Goal: Task Accomplishment & Management: Use online tool/utility

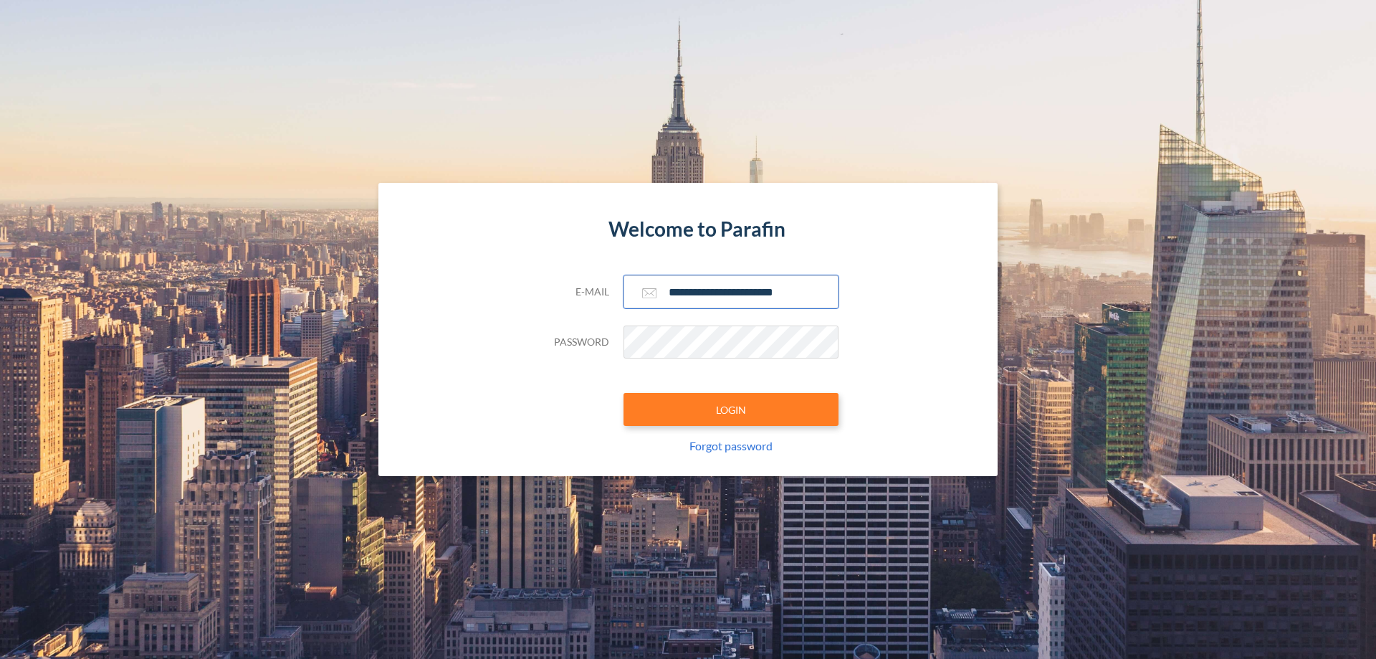
type input "**********"
click at [731, 409] on button "LOGIN" at bounding box center [731, 409] width 215 height 33
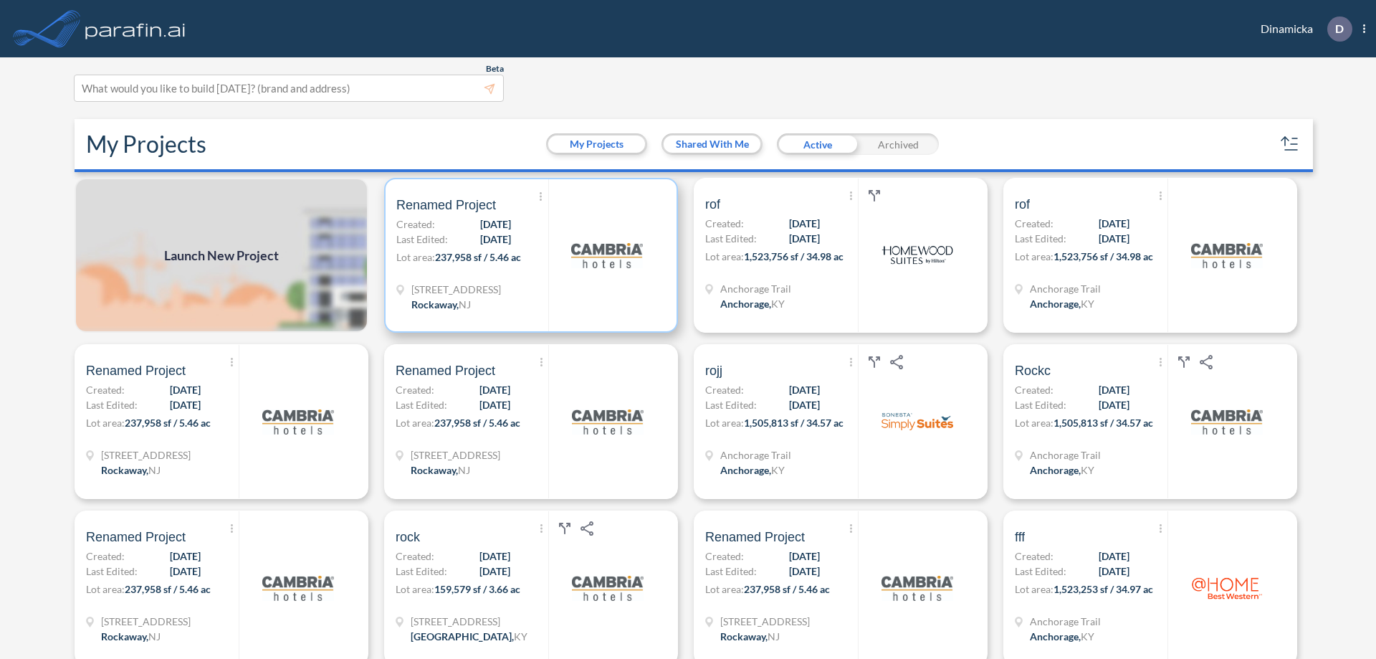
scroll to position [4, 0]
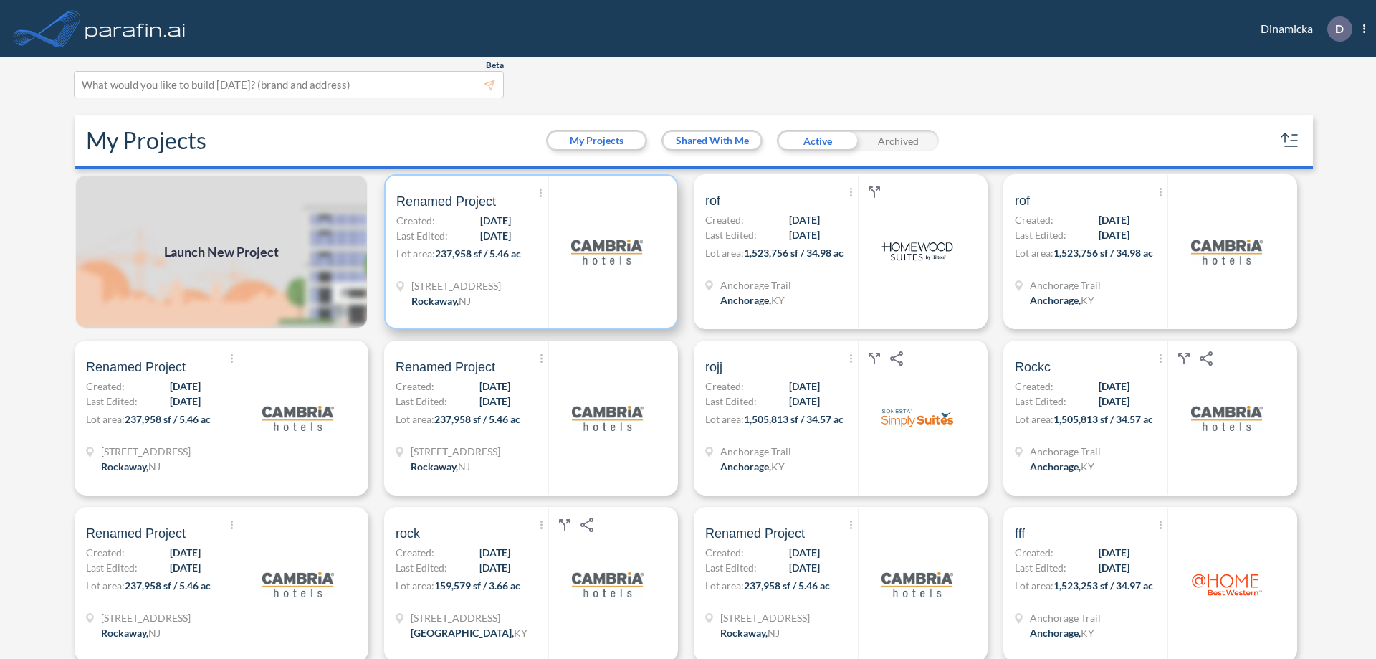
click at [528, 252] on p "Lot area: 237,958 sf / 5.46 ac" at bounding box center [472, 256] width 152 height 21
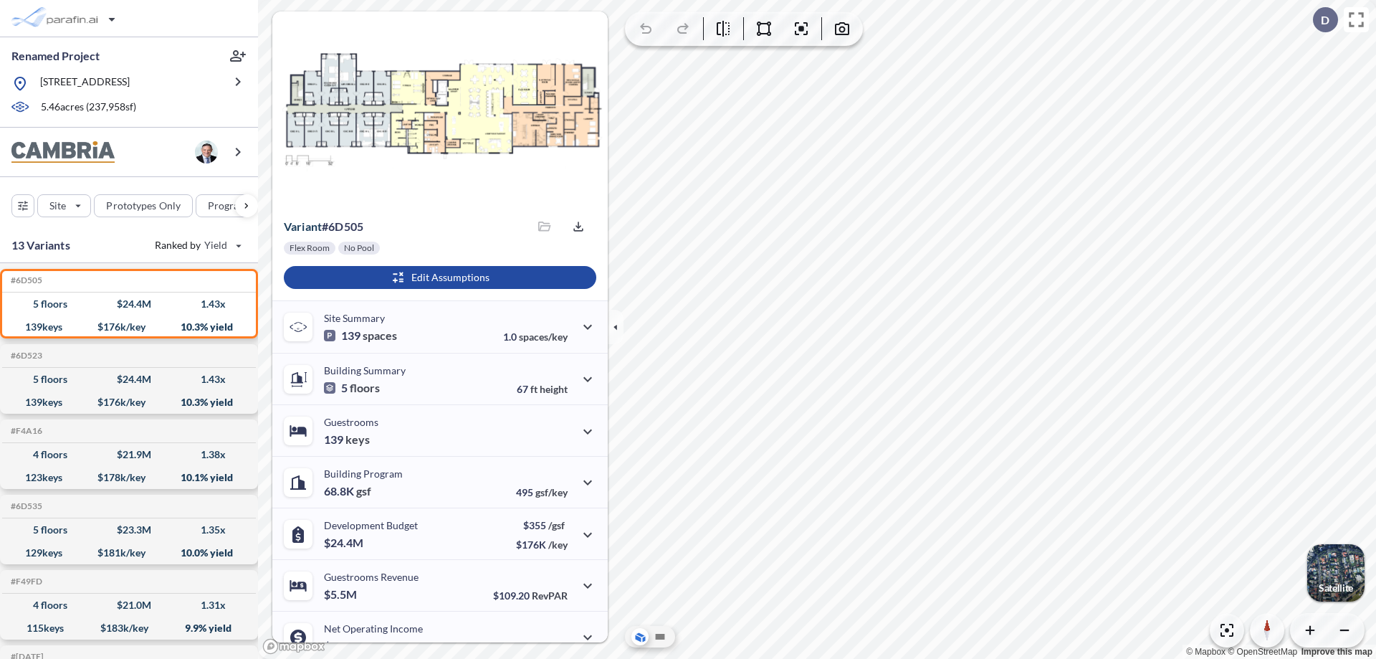
scroll to position [72, 0]
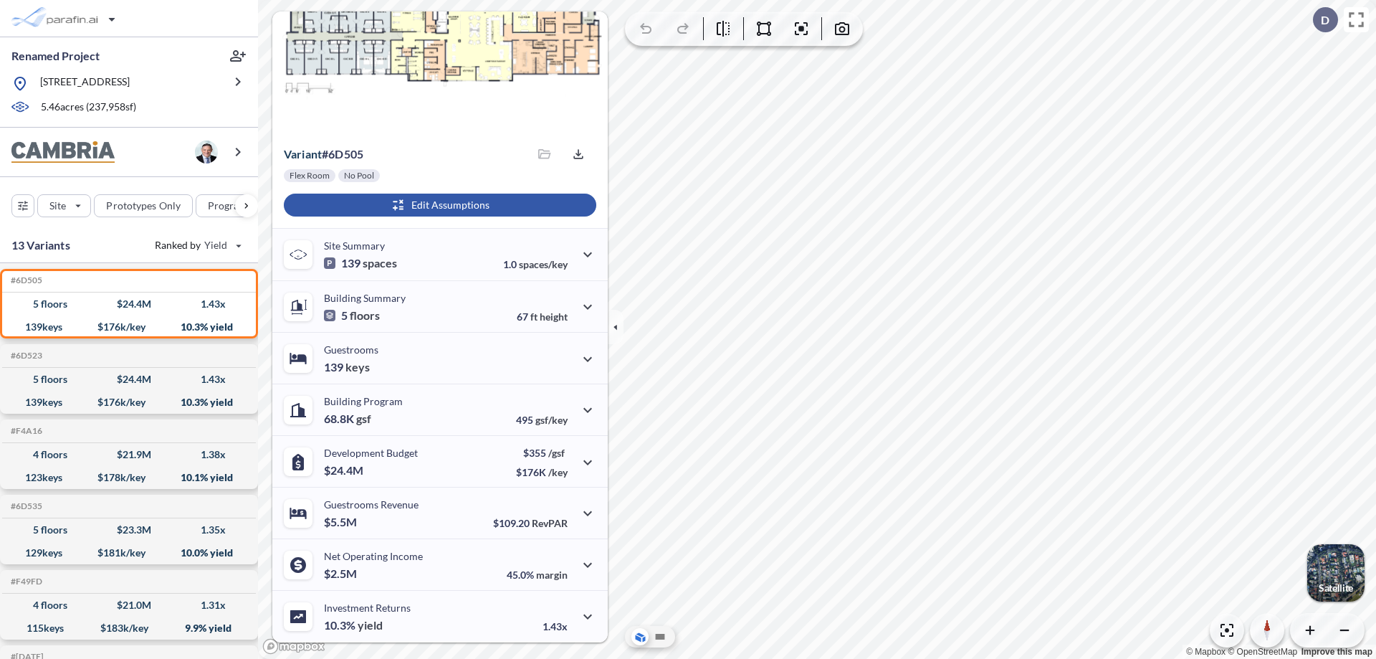
click at [438, 205] on div "button" at bounding box center [440, 205] width 312 height 23
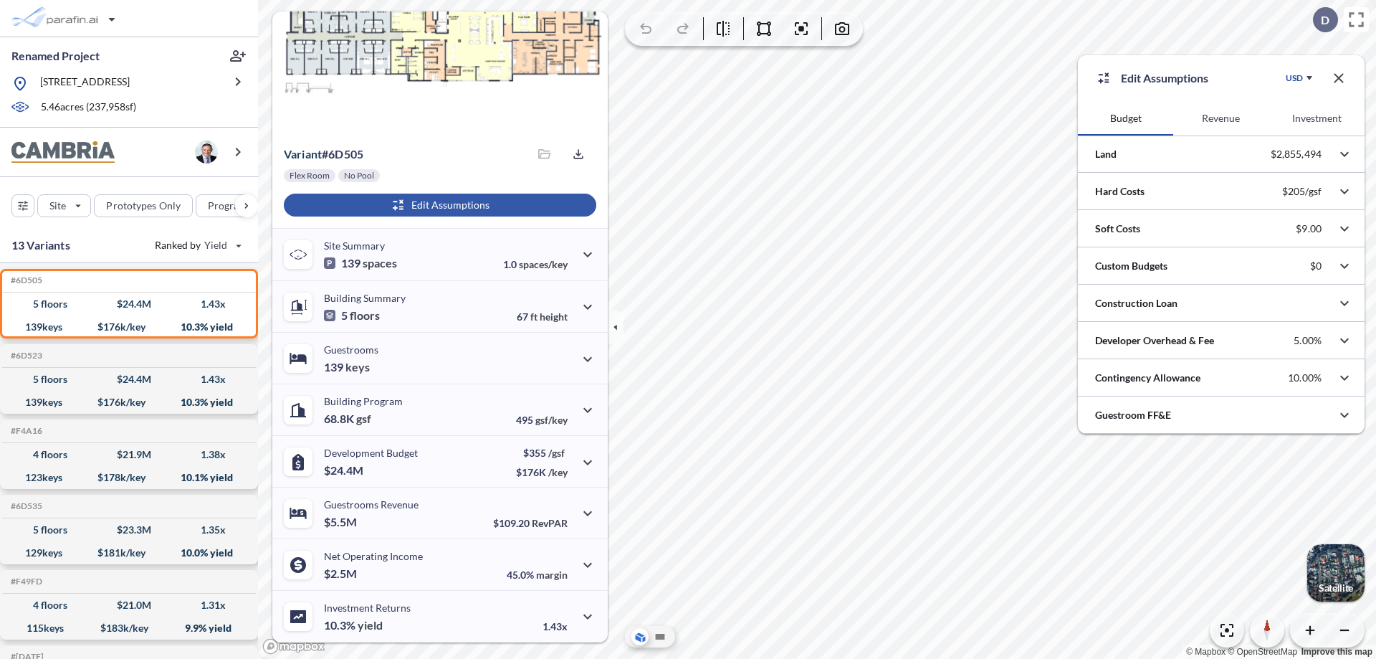
click at [1220, 118] on button "Revenue" at bounding box center [1220, 118] width 95 height 34
